Goal: Task Accomplishment & Management: Use online tool/utility

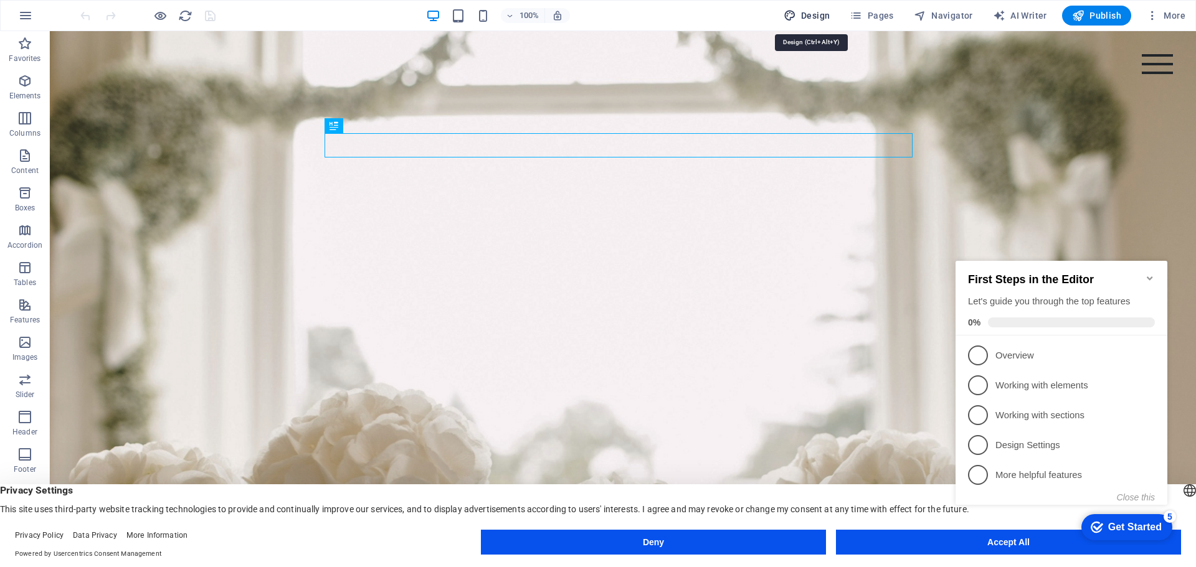
click at [815, 14] on span "Design" at bounding box center [807, 15] width 47 height 12
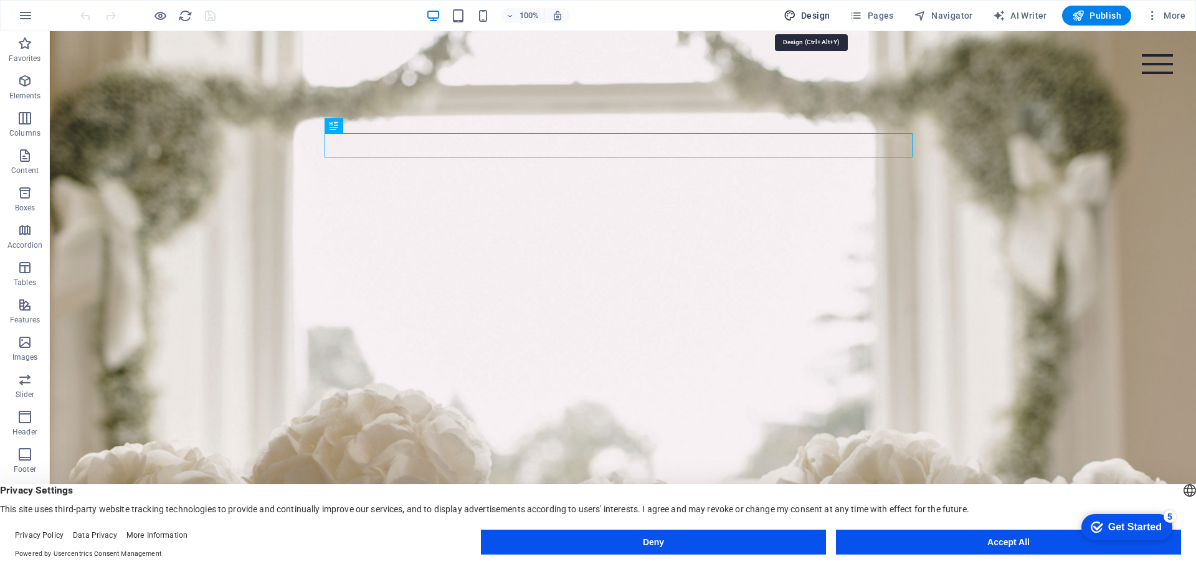
select select "px"
select select "200"
select select "px"
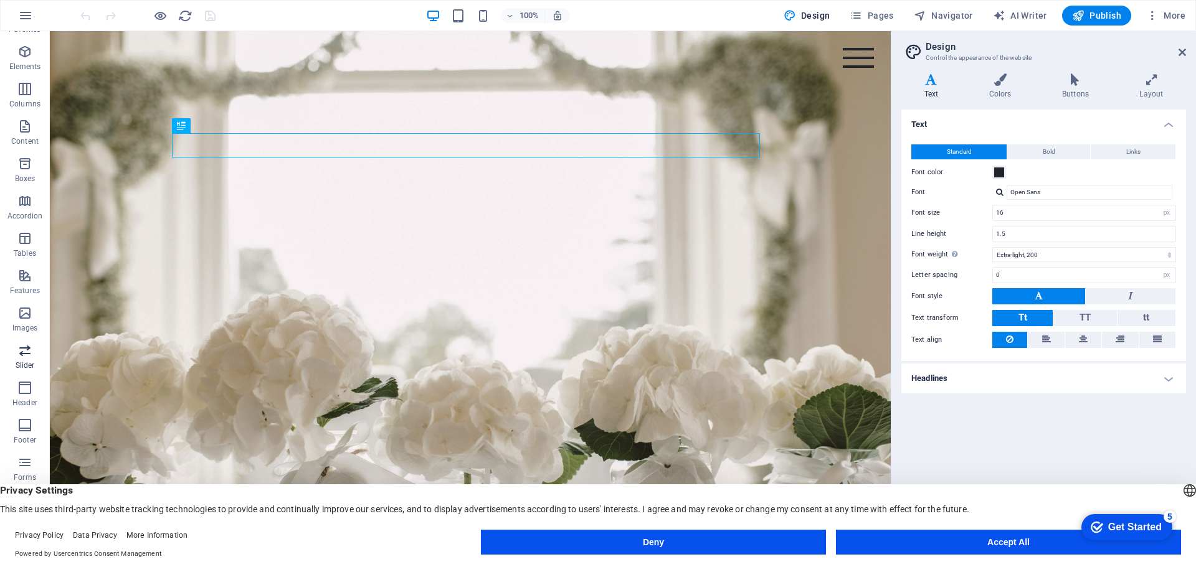
scroll to position [44, 0]
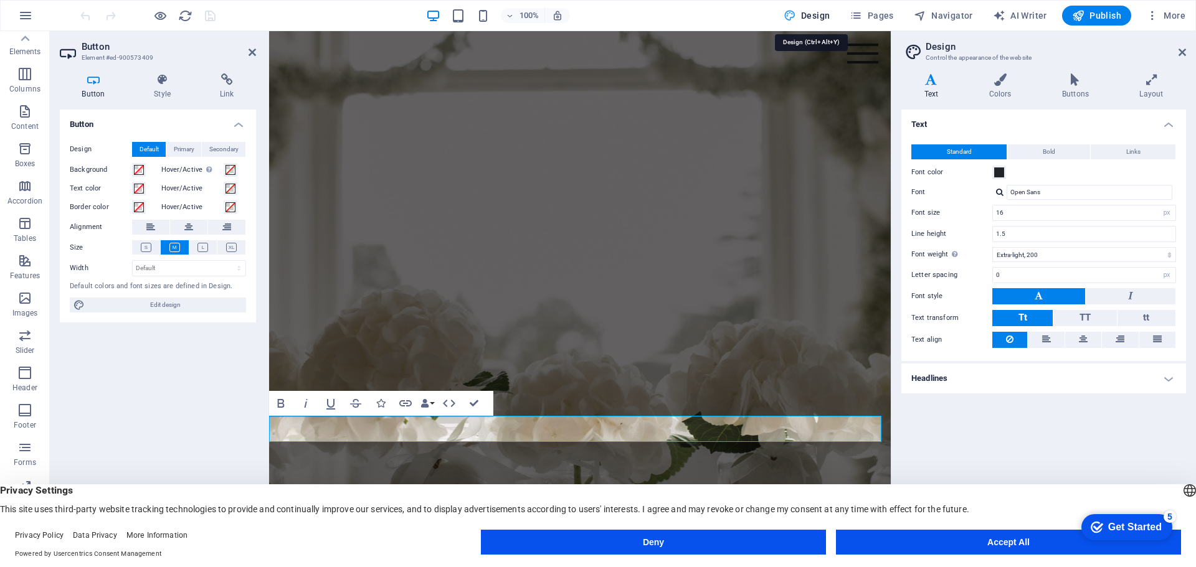
click at [813, 15] on span "Design" at bounding box center [807, 15] width 47 height 12
click at [955, 152] on span "Standard" at bounding box center [959, 151] width 25 height 15
click at [1072, 89] on h4 "Buttons" at bounding box center [1077, 86] width 77 height 26
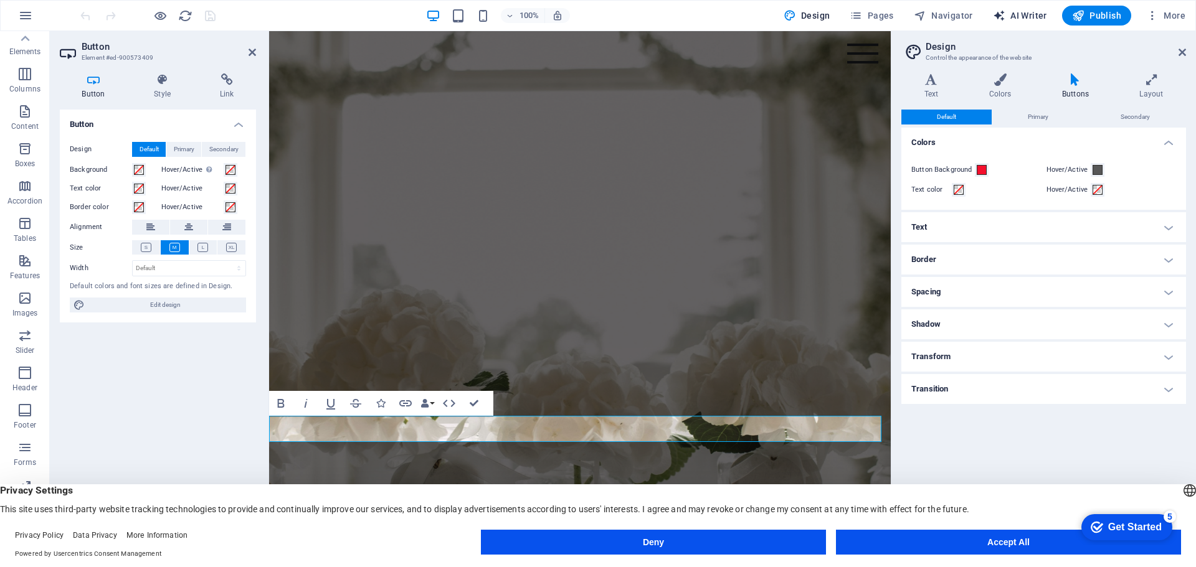
click at [1021, 14] on span "AI Writer" at bounding box center [1020, 15] width 54 height 12
select select "English"
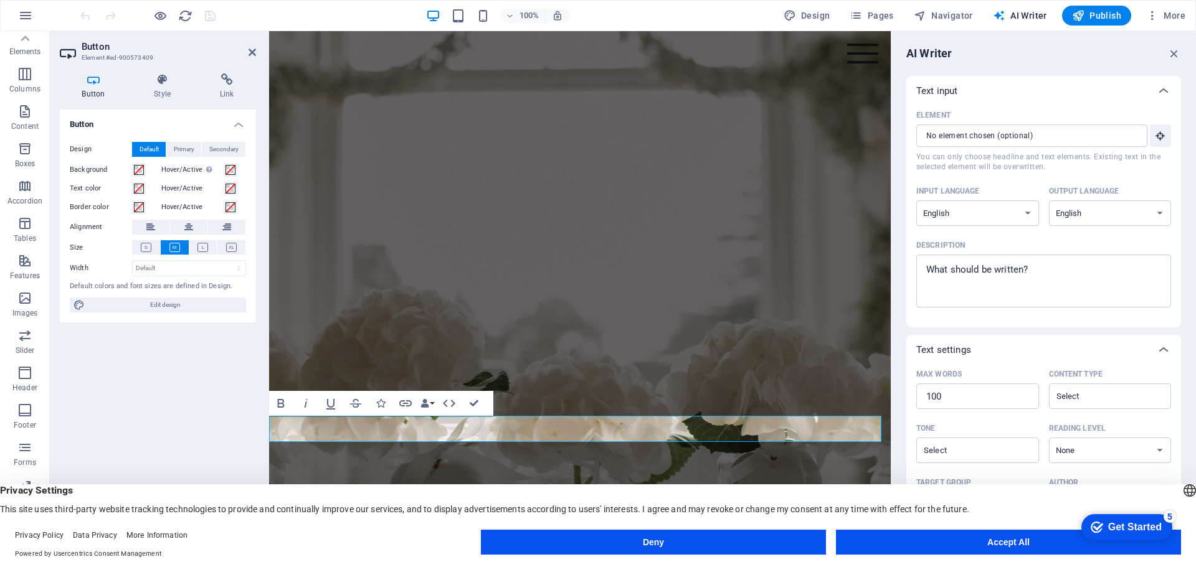
click at [973, 89] on div "Text input" at bounding box center [1032, 91] width 232 height 12
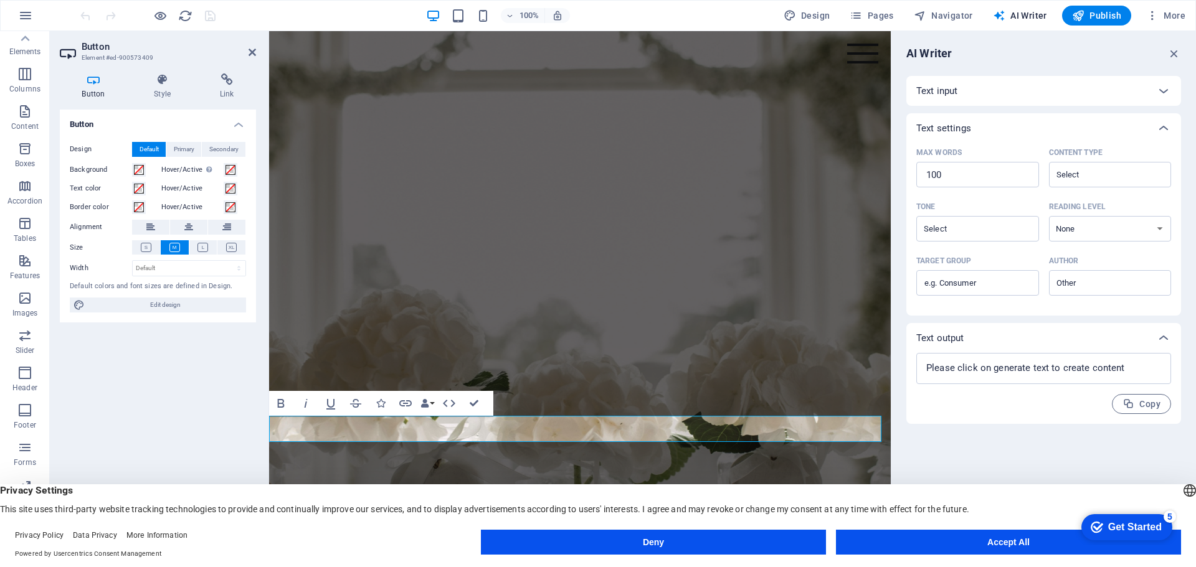
click at [964, 92] on div "Text input" at bounding box center [1032, 91] width 232 height 12
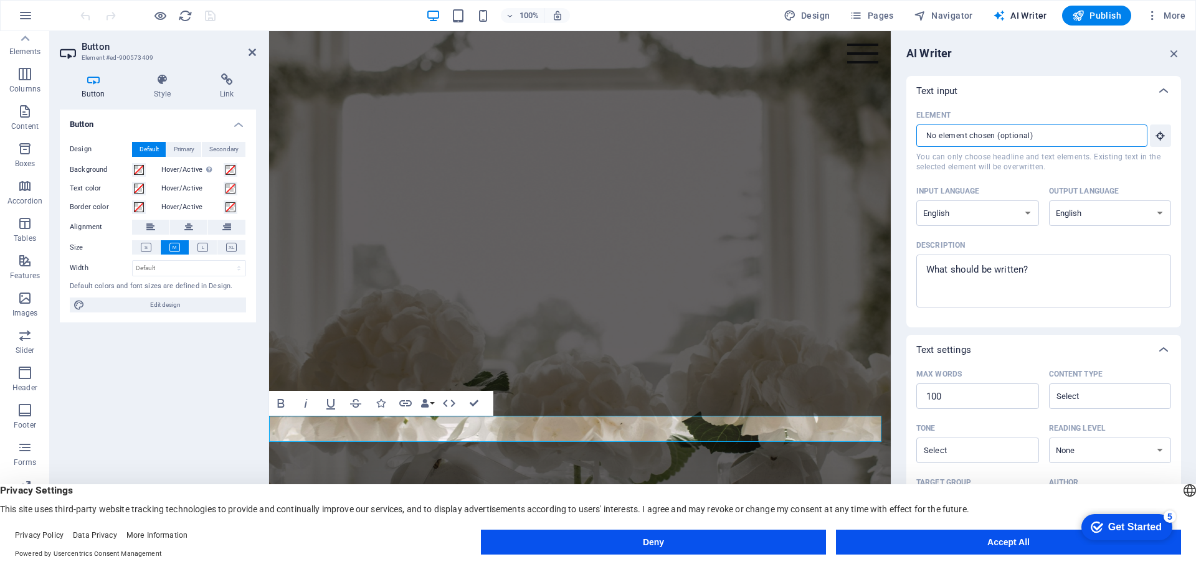
click at [945, 139] on input "Element ​ You can only choose headline and text elements. Existing text in the …" at bounding box center [1027, 136] width 222 height 22
click at [1158, 91] on icon at bounding box center [1163, 90] width 15 height 15
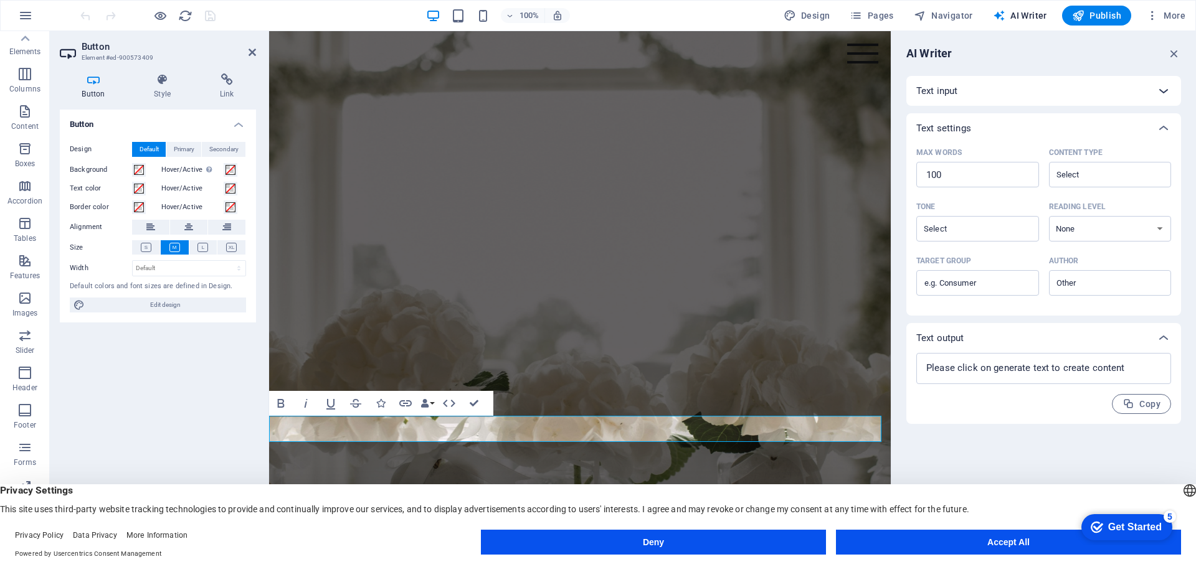
click at [1162, 90] on icon at bounding box center [1163, 90] width 15 height 15
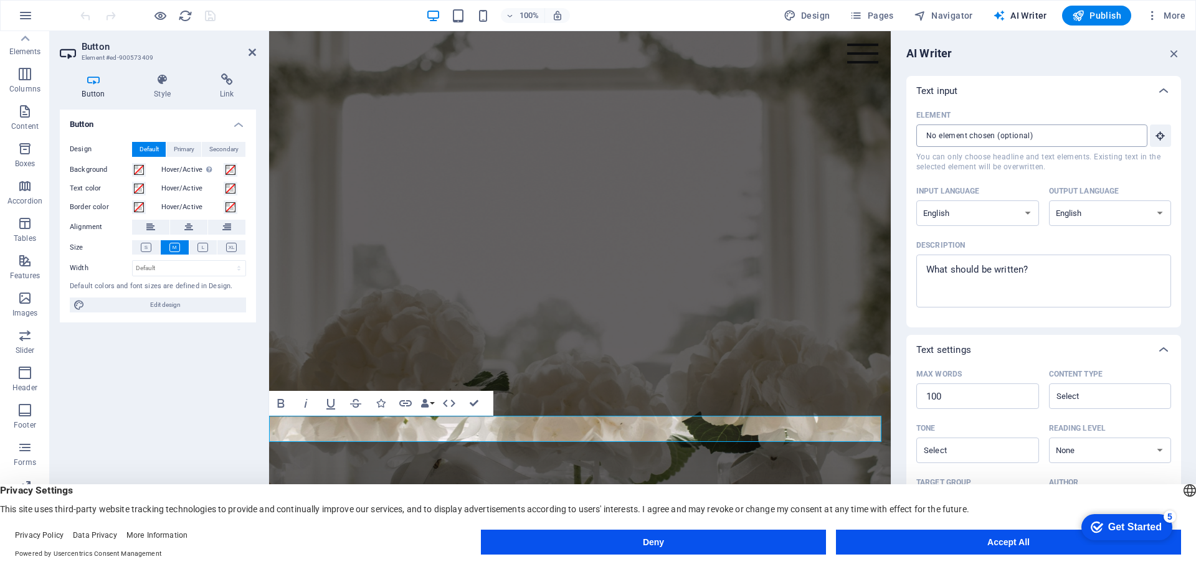
click at [988, 131] on input "Element ​ You can only choose headline and text elements. Existing text in the …" at bounding box center [1027, 136] width 222 height 22
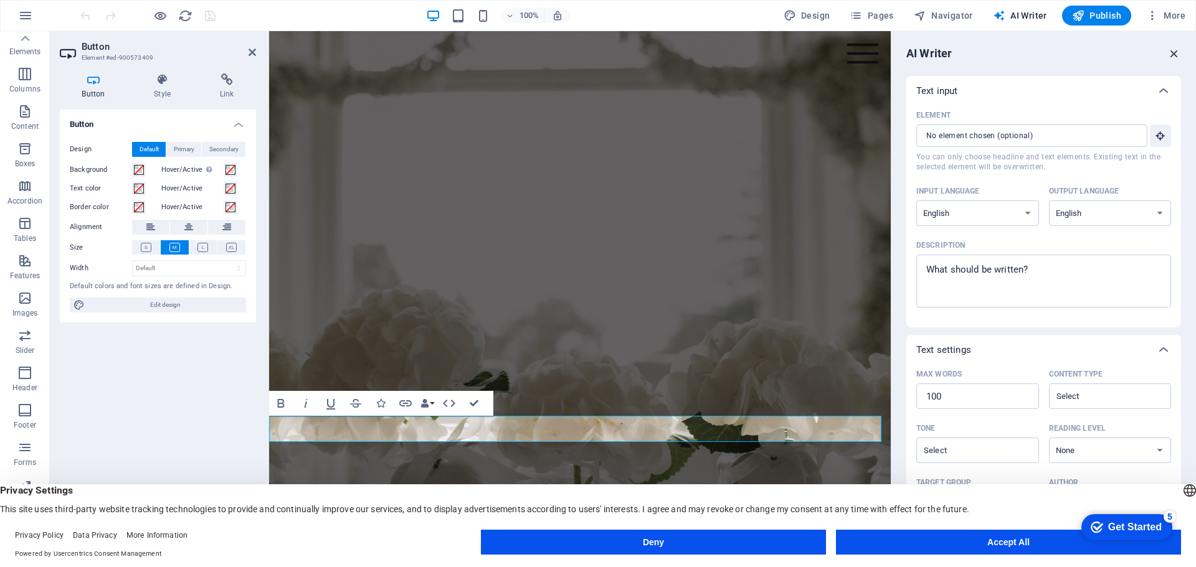
click at [1172, 53] on icon "button" at bounding box center [1174, 54] width 14 height 14
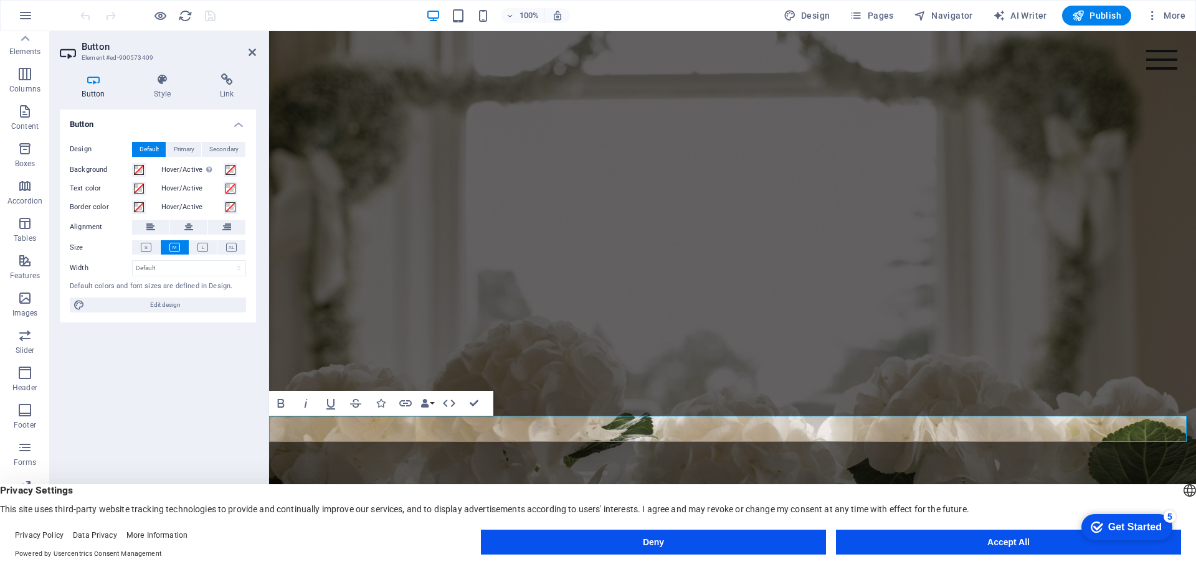
click at [174, 377] on div "Button Design Default Primary Secondary Background Hover/Active Switch to previ…" at bounding box center [158, 324] width 196 height 428
click at [134, 359] on div "Button Design Default Primary Secondary Background Hover/Active Switch to previ…" at bounding box center [158, 324] width 196 height 428
click at [230, 82] on icon at bounding box center [226, 79] width 59 height 12
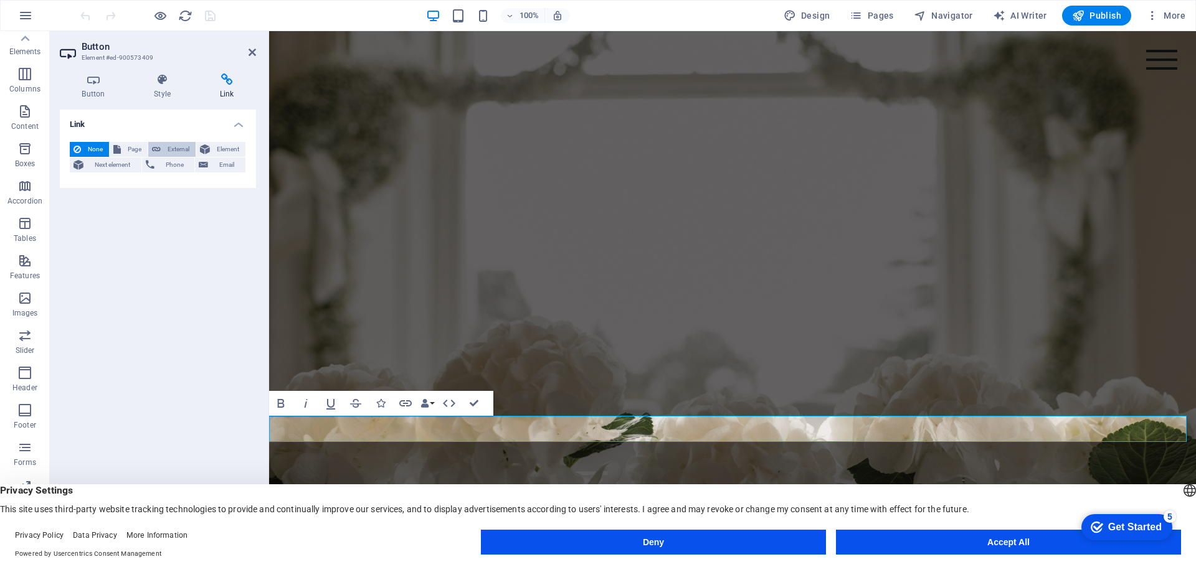
click at [167, 146] on span "External" at bounding box center [177, 149] width 27 height 15
select select "blank"
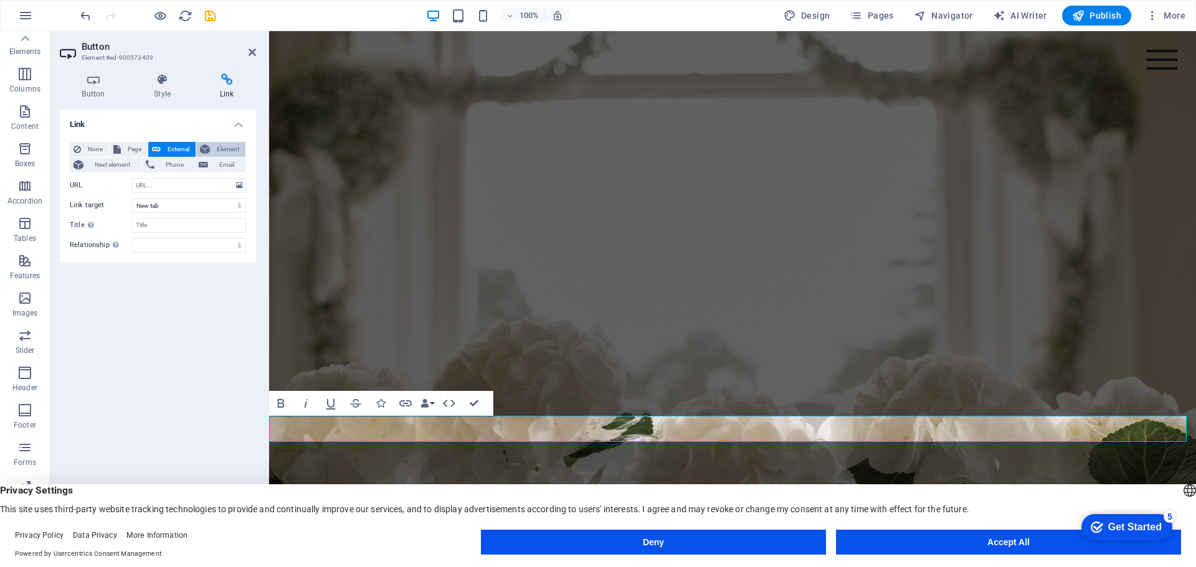
click at [217, 146] on span "Element" at bounding box center [228, 149] width 28 height 15
select select
click at [121, 146] on button "Page" at bounding box center [129, 149] width 38 height 15
select select
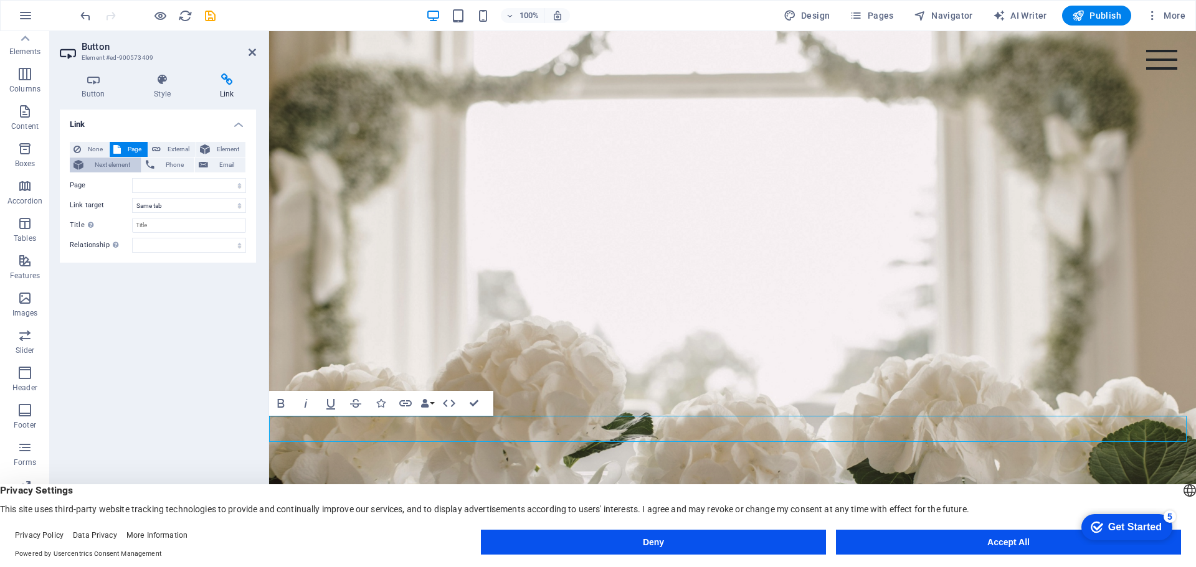
click at [111, 161] on span "Next element" at bounding box center [112, 165] width 50 height 15
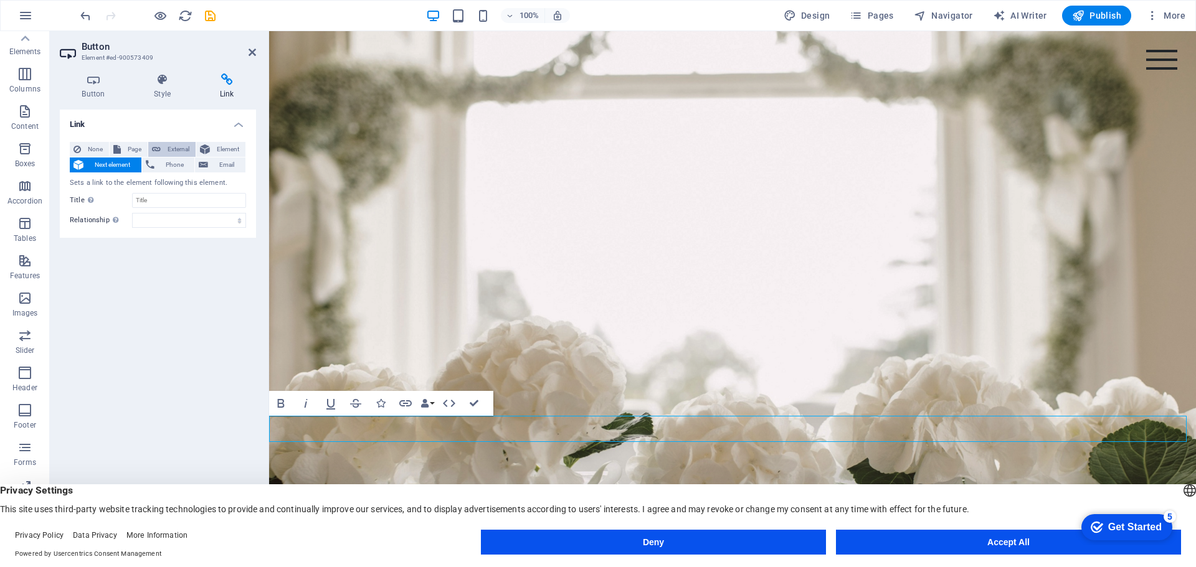
click at [164, 147] on span "External" at bounding box center [177, 149] width 27 height 15
select select "blank"
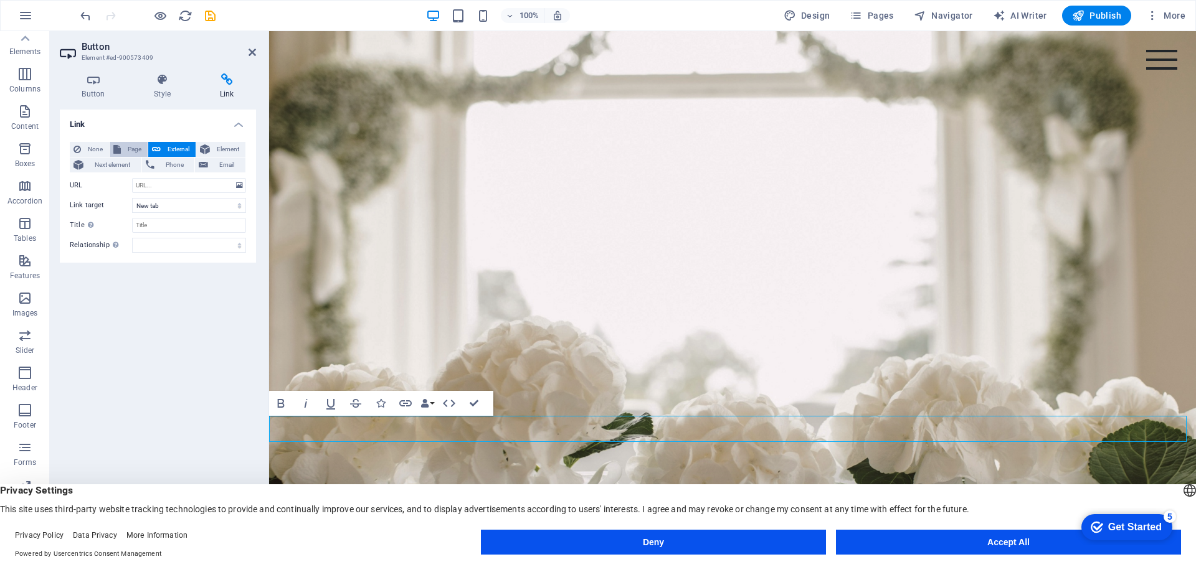
click at [128, 147] on span "Page" at bounding box center [134, 149] width 19 height 15
select select
click at [168, 149] on span "External" at bounding box center [177, 149] width 27 height 15
select select
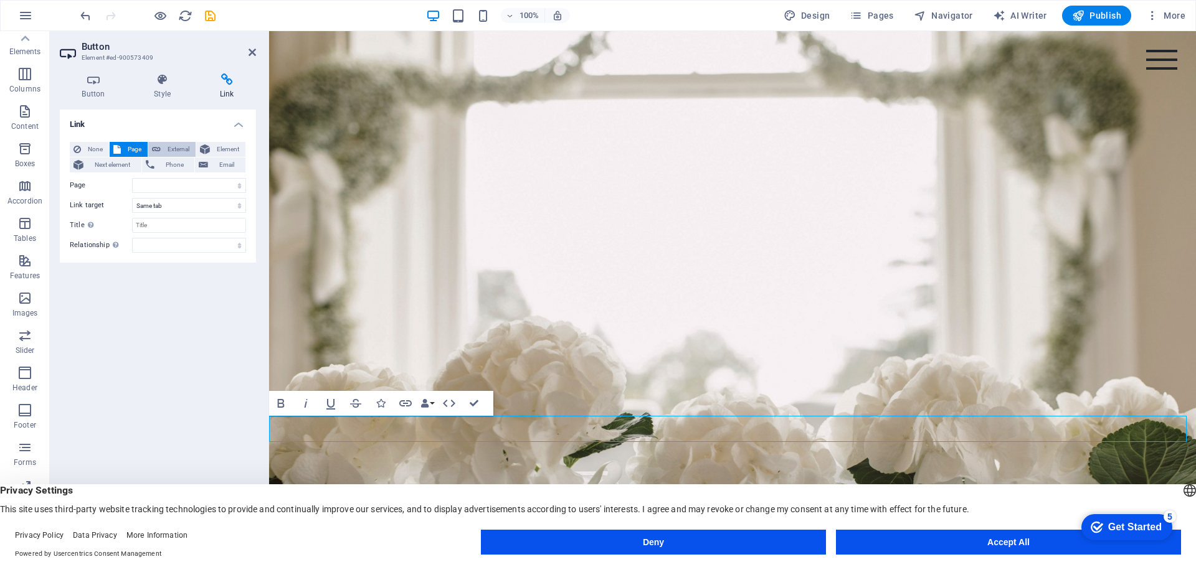
select select "blank"
click at [123, 149] on button "Page" at bounding box center [129, 149] width 38 height 15
select select
click at [161, 82] on icon at bounding box center [162, 79] width 61 height 12
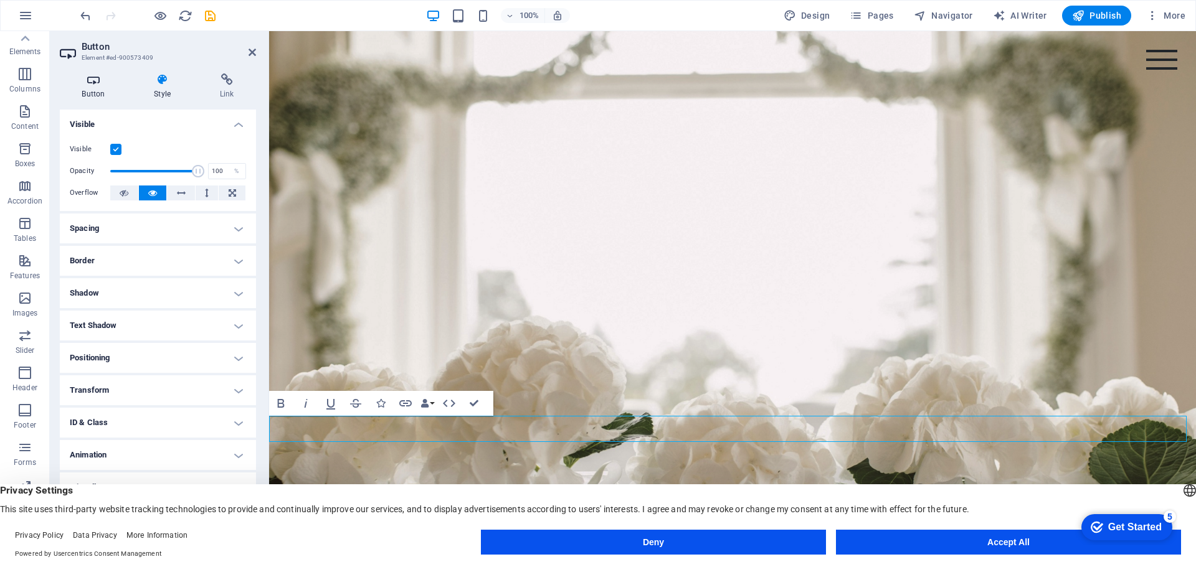
click at [98, 85] on icon at bounding box center [93, 79] width 67 height 12
